Goal: Transaction & Acquisition: Purchase product/service

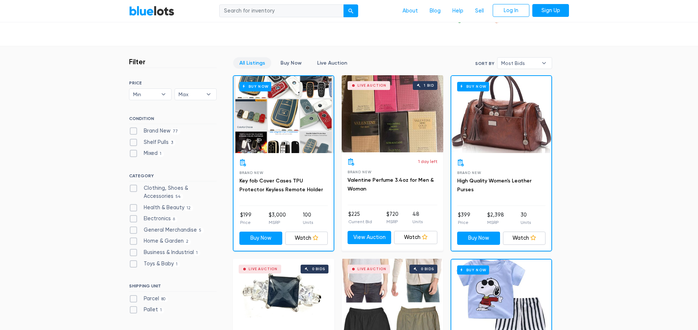
scroll to position [170, 0]
click at [156, 188] on label "Clothing, Shoes & Accessories 54" at bounding box center [173, 192] width 88 height 16
click at [134, 188] on Accessories"] "Clothing, Shoes & Accessories 54" at bounding box center [131, 186] width 5 height 5
checkbox Accessories"] "true"
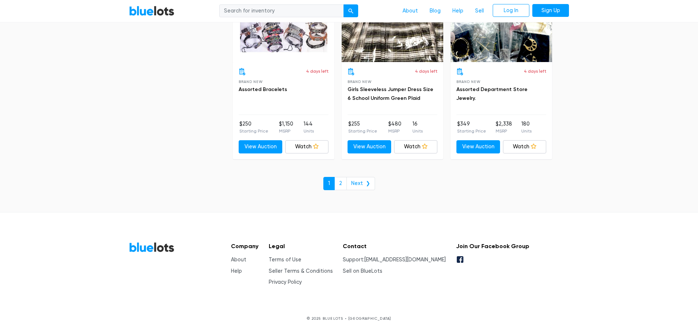
scroll to position [3175, 0]
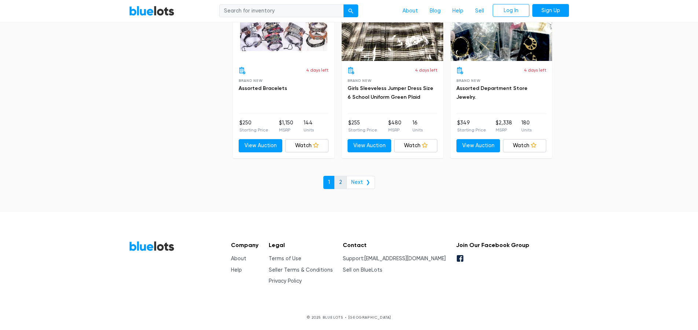
click at [338, 177] on link "2" at bounding box center [340, 182] width 12 height 13
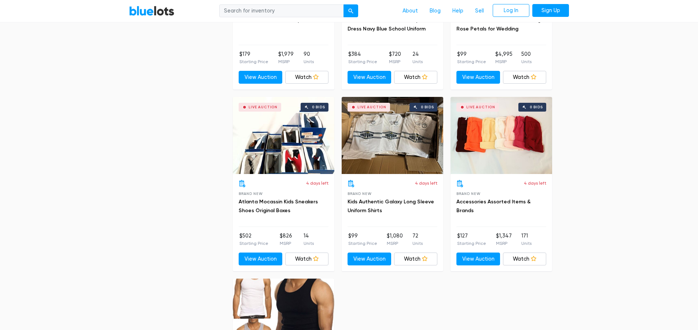
scroll to position [533, 0]
